Goal: Navigation & Orientation: Find specific page/section

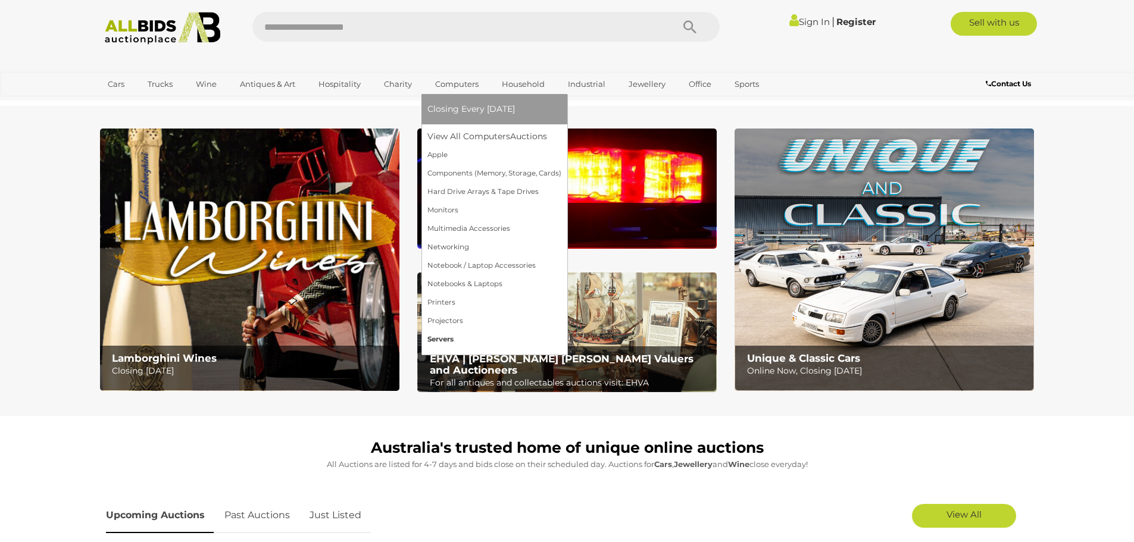
click at [445, 336] on link "Servers" at bounding box center [494, 339] width 134 height 18
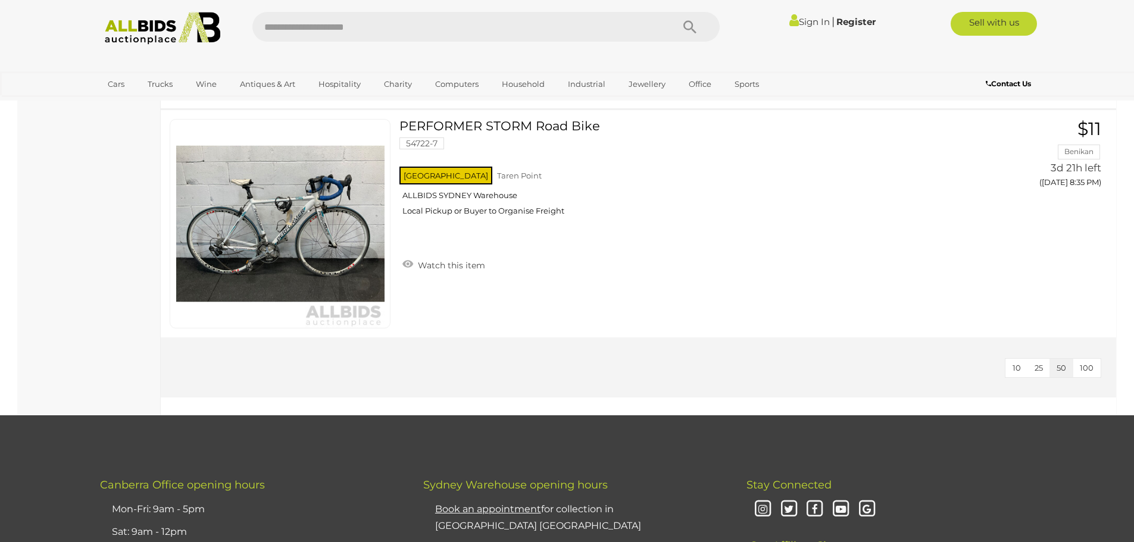
scroll to position [4966, 0]
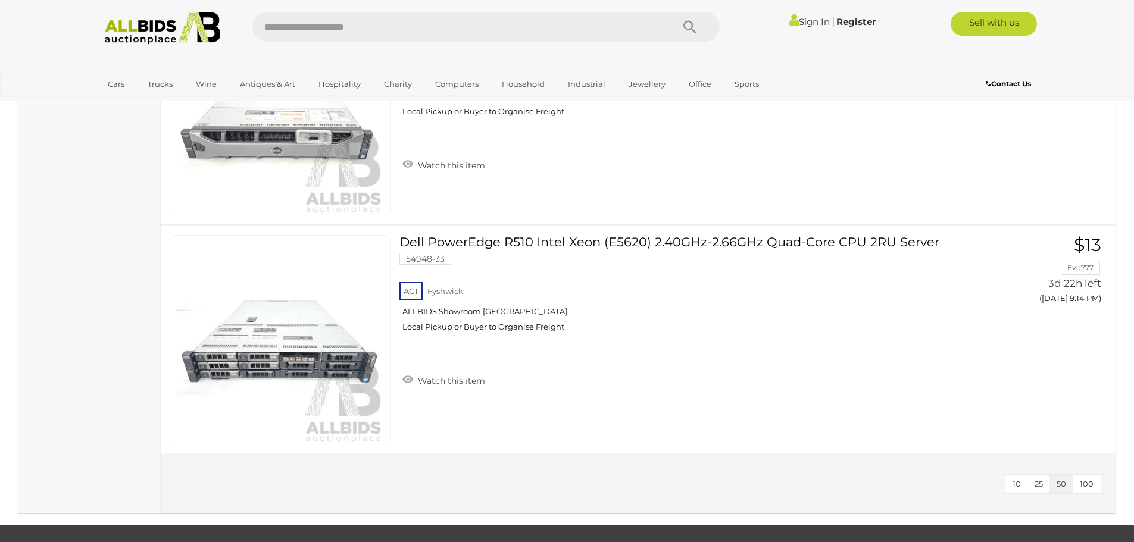
scroll to position [3334, 0]
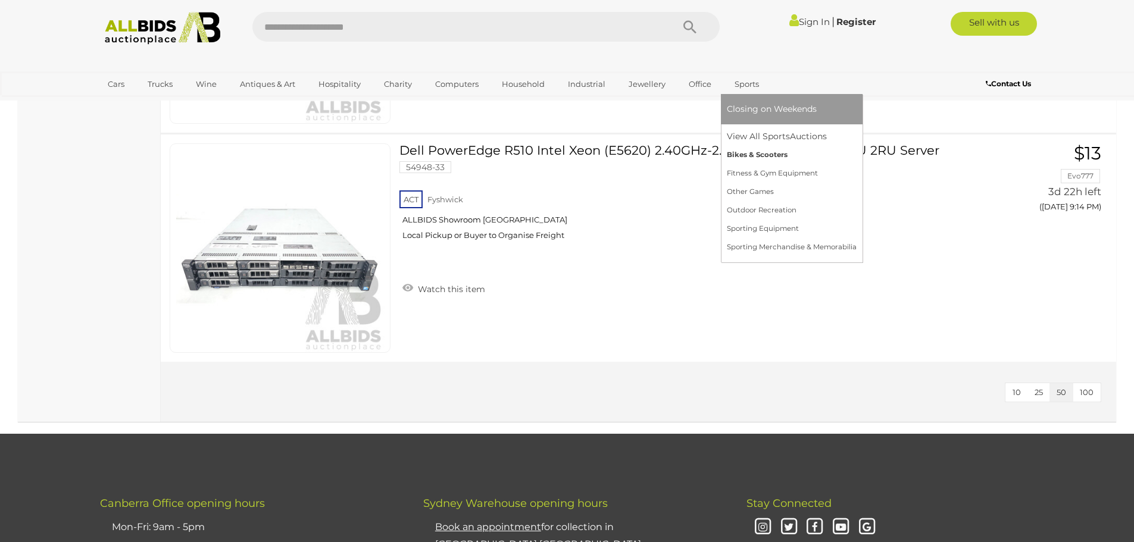
click at [767, 154] on link "Bikes & Scooters" at bounding box center [792, 155] width 130 height 18
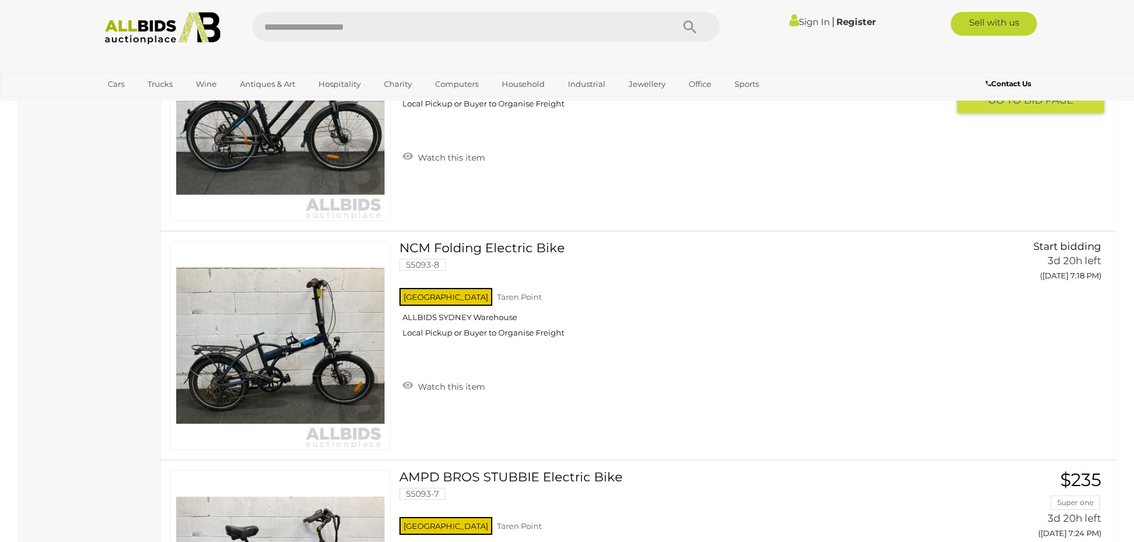
scroll to position [1846, 0]
